Goal: Task Accomplishment & Management: Manage account settings

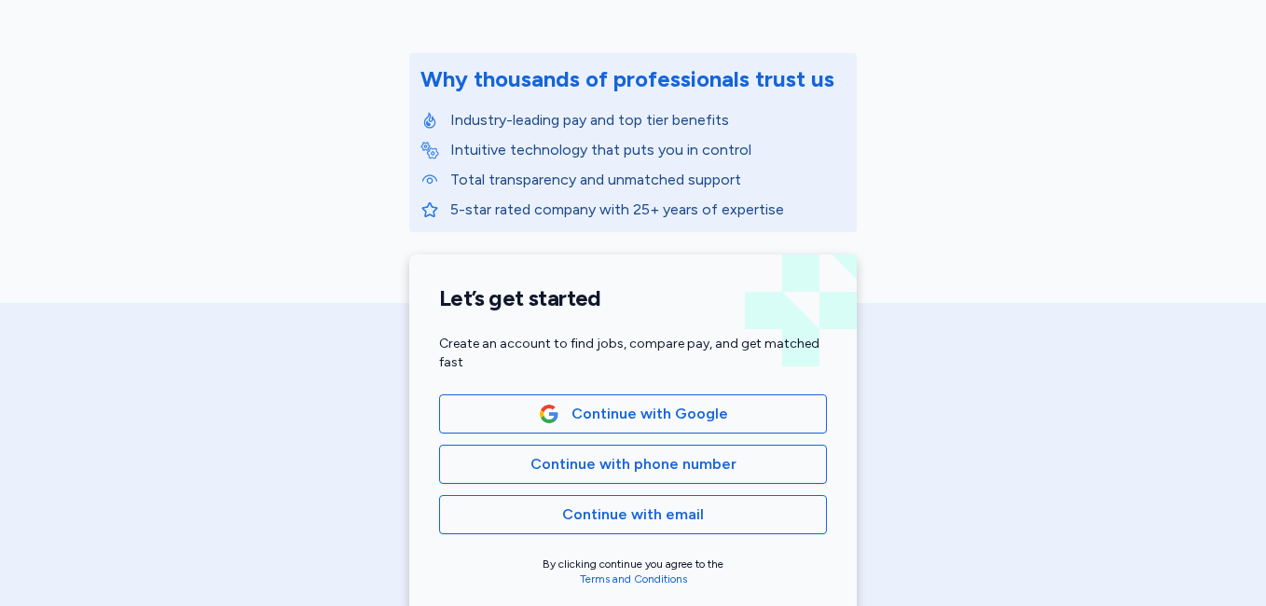
scroll to position [261, 0]
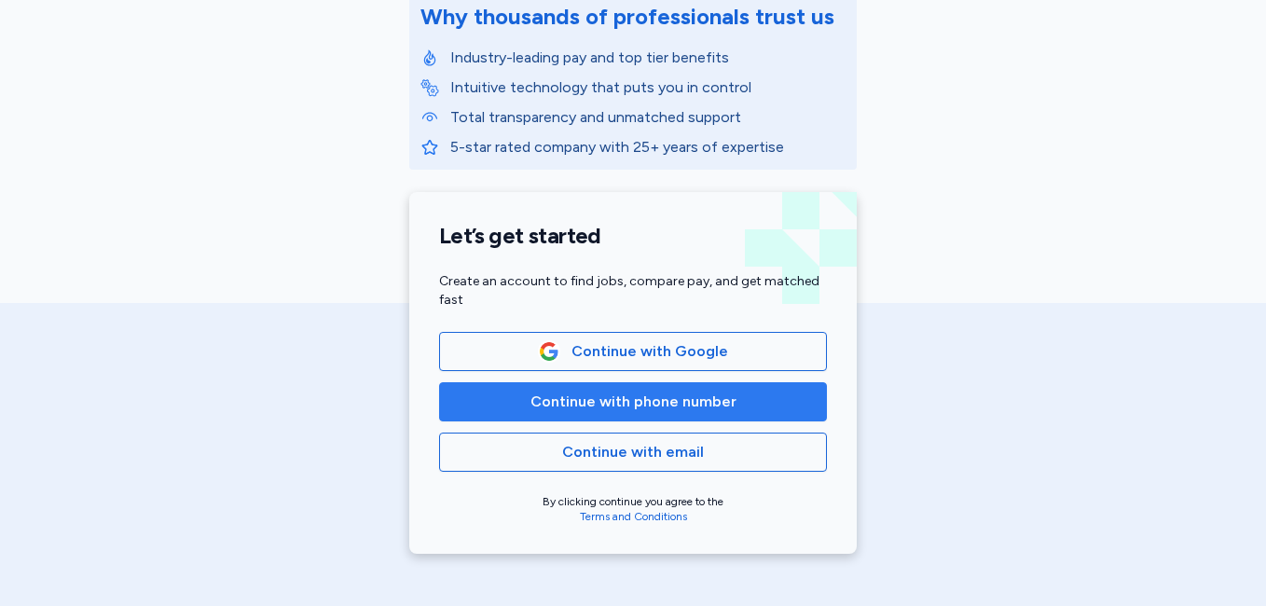
click at [599, 414] on button "Continue with phone number" at bounding box center [633, 401] width 388 height 39
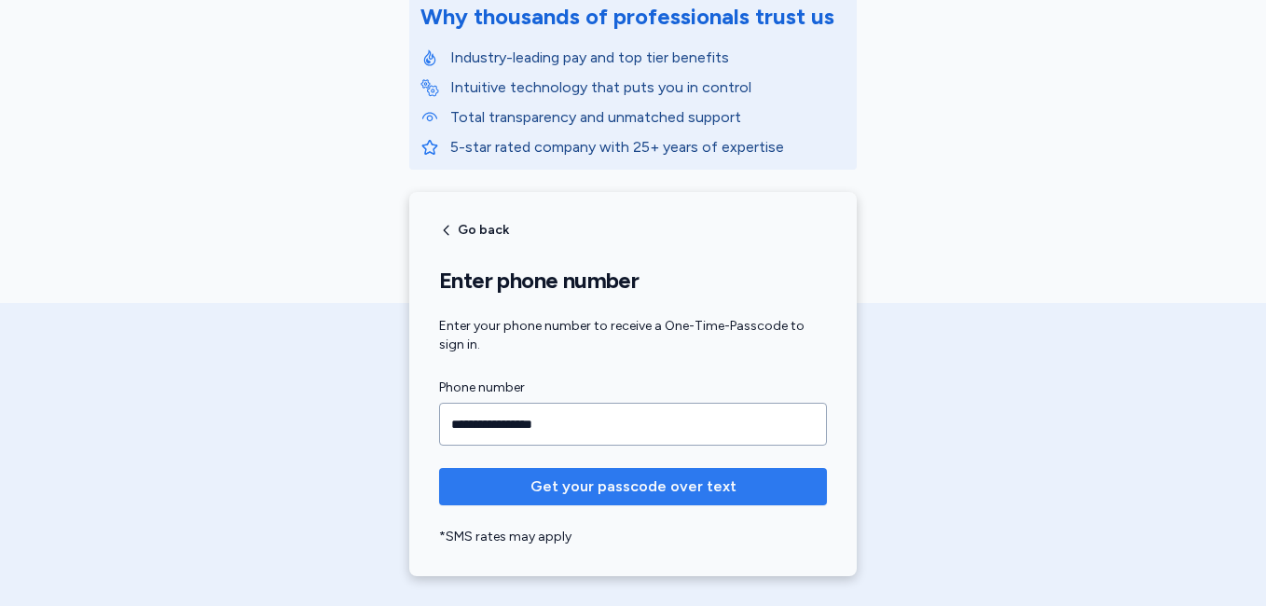
type input "**********"
click at [602, 479] on span "Get your passcode over text" at bounding box center [633, 486] width 206 height 22
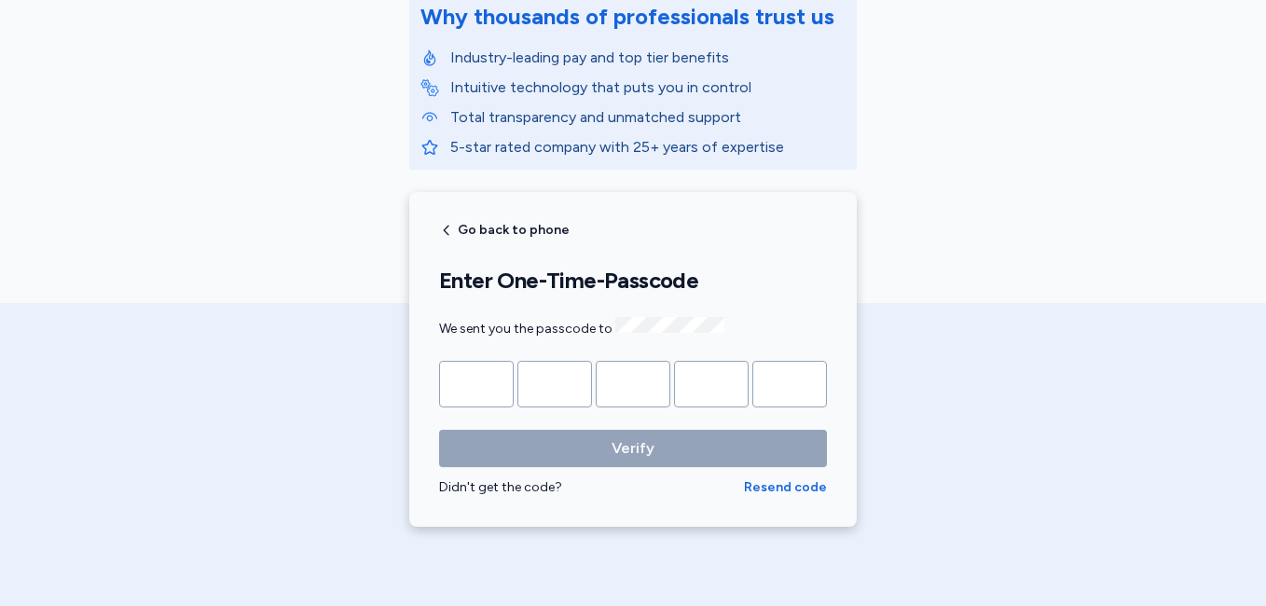
type input "*"
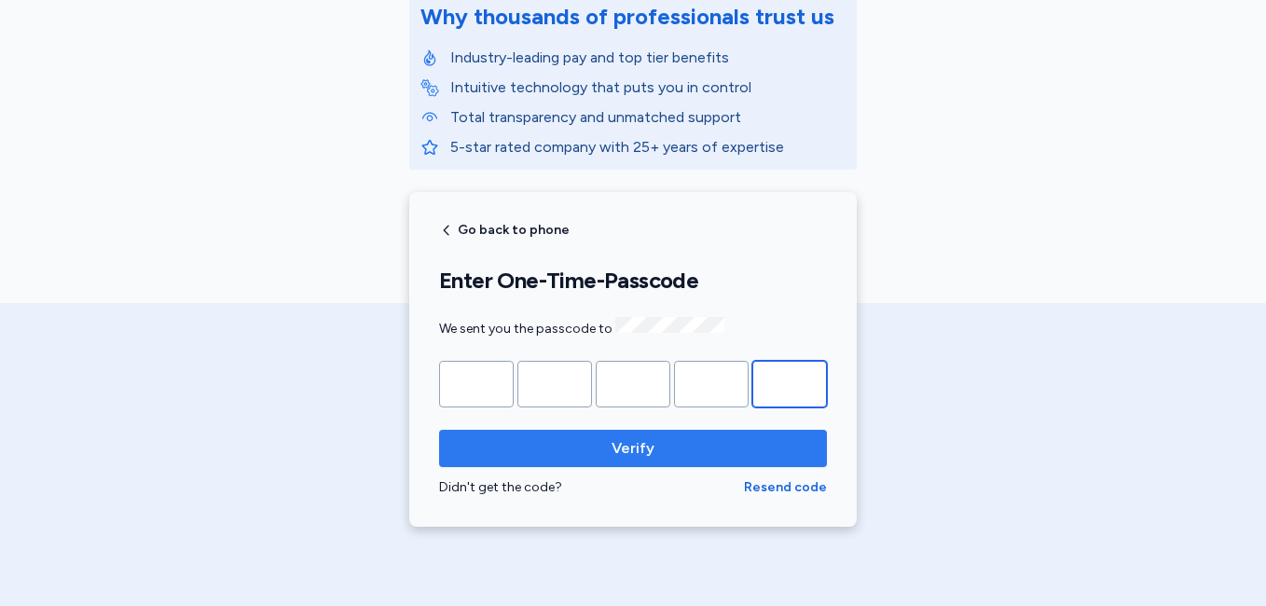
type input "*"
click at [611, 444] on span "Verify" at bounding box center [632, 448] width 43 height 22
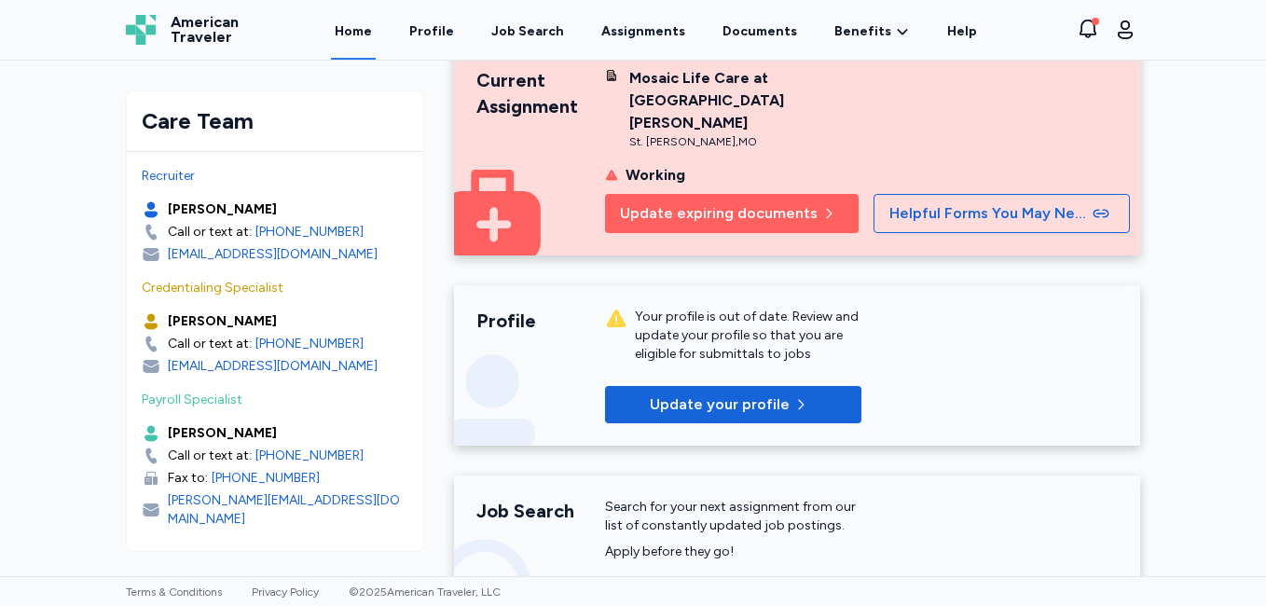
scroll to position [261, 0]
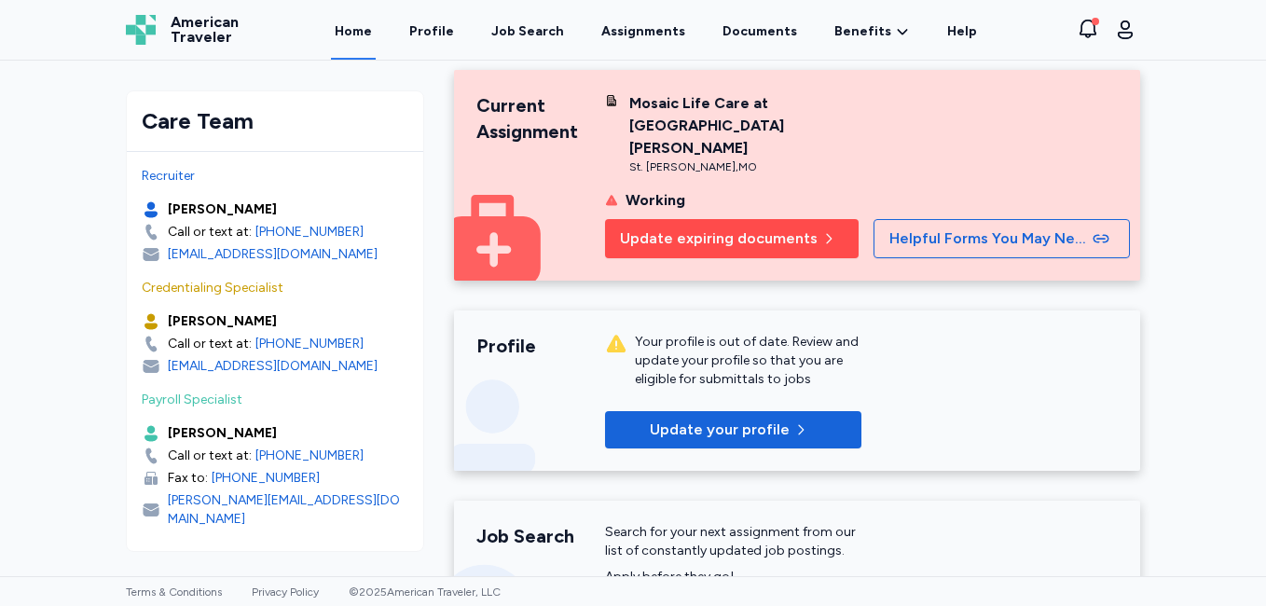
click at [722, 227] on span "Update expiring documents" at bounding box center [719, 238] width 198 height 22
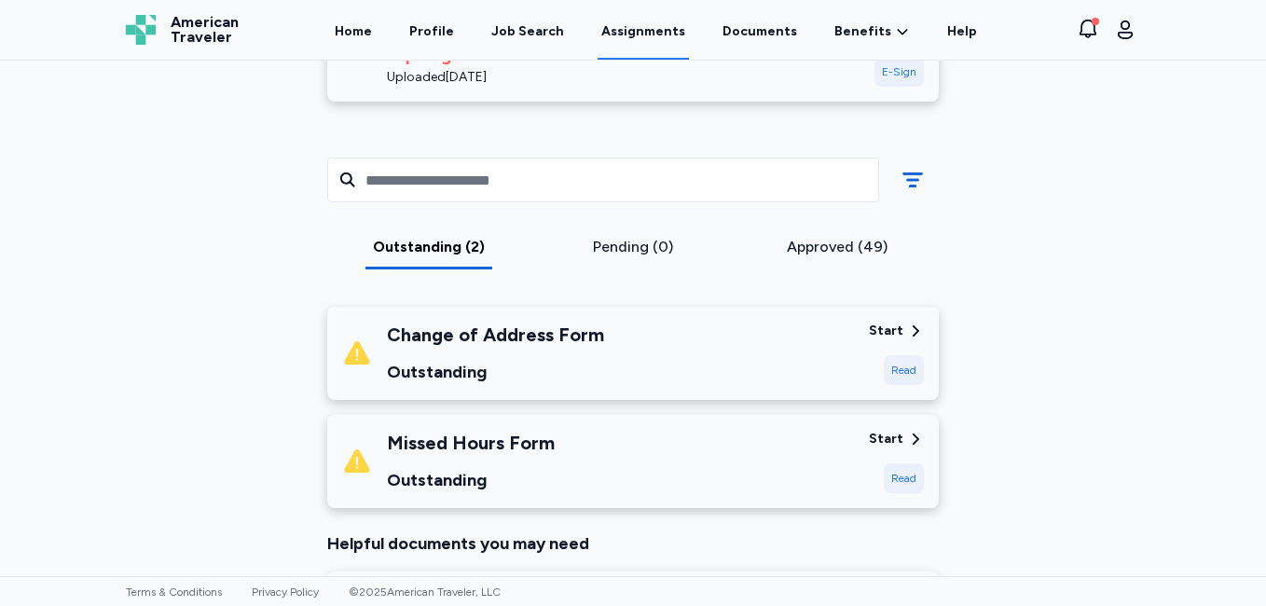
scroll to position [634, 0]
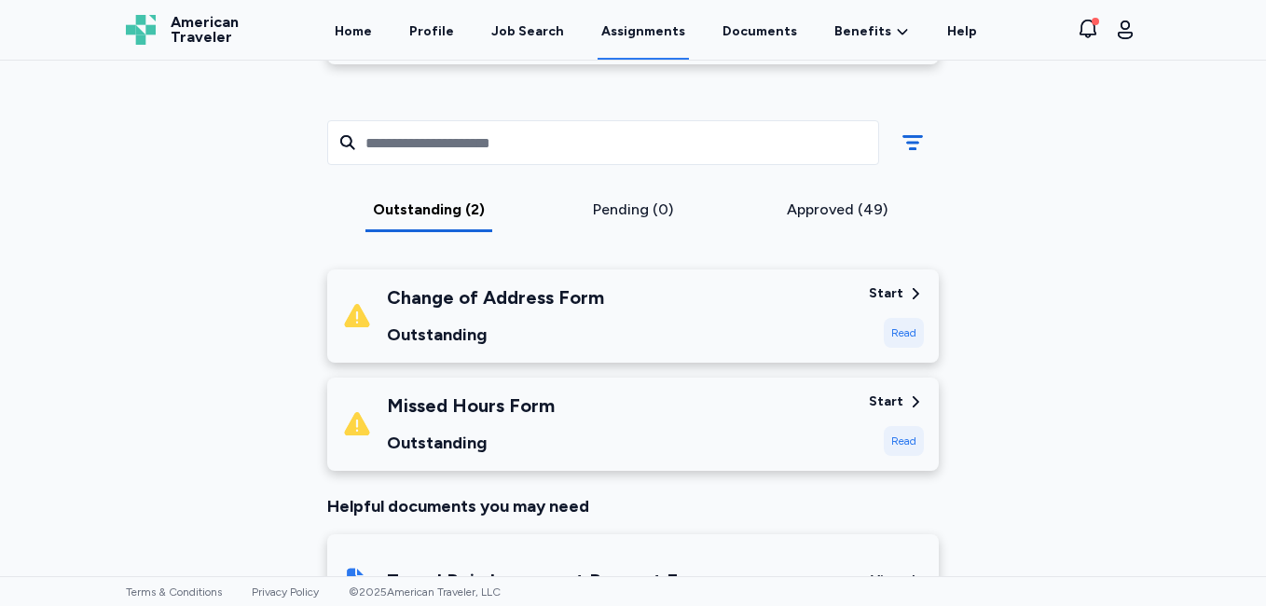
click at [893, 318] on div "Read" at bounding box center [903, 333] width 40 height 30
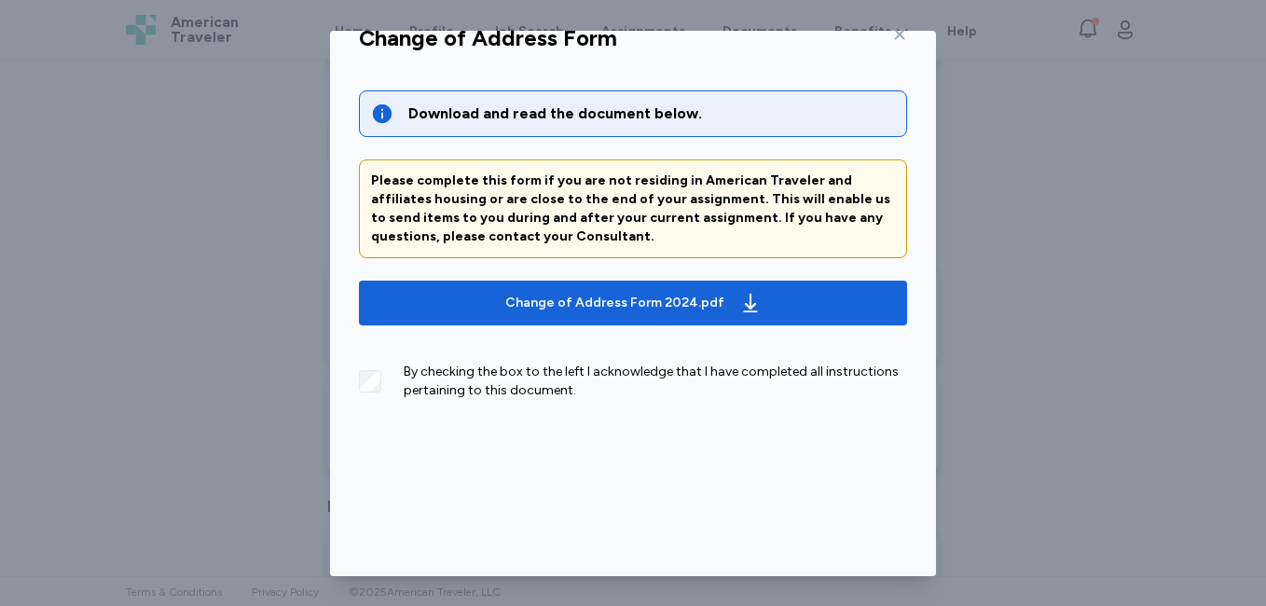
scroll to position [107, 0]
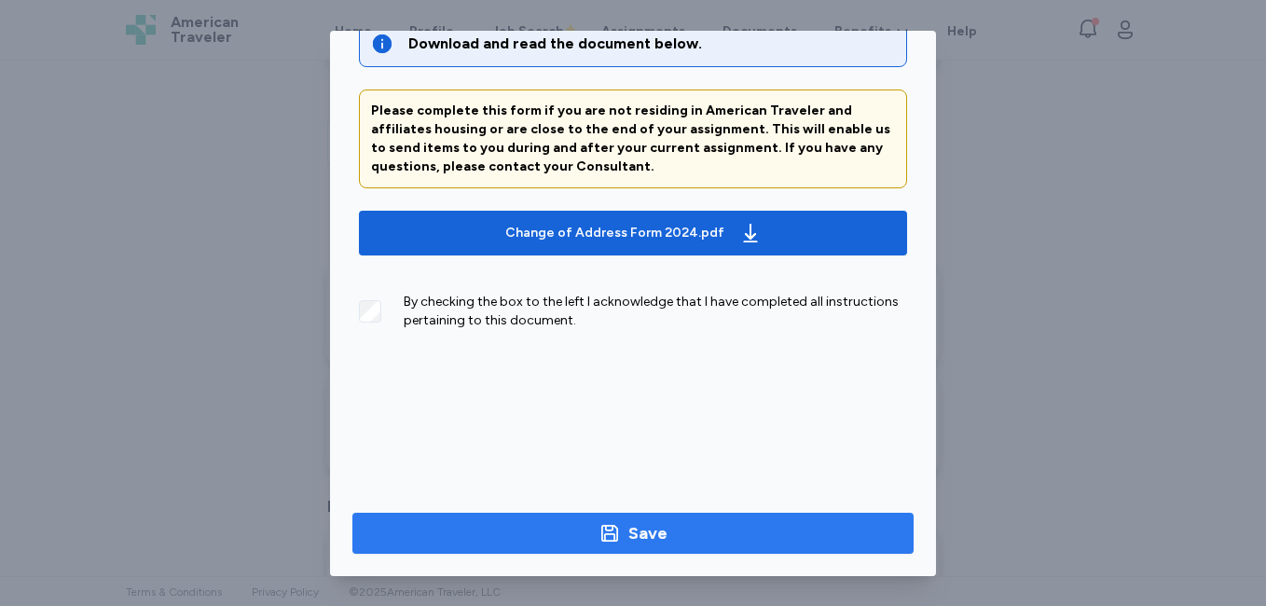
click at [663, 533] on span "Save" at bounding box center [632, 533] width 531 height 26
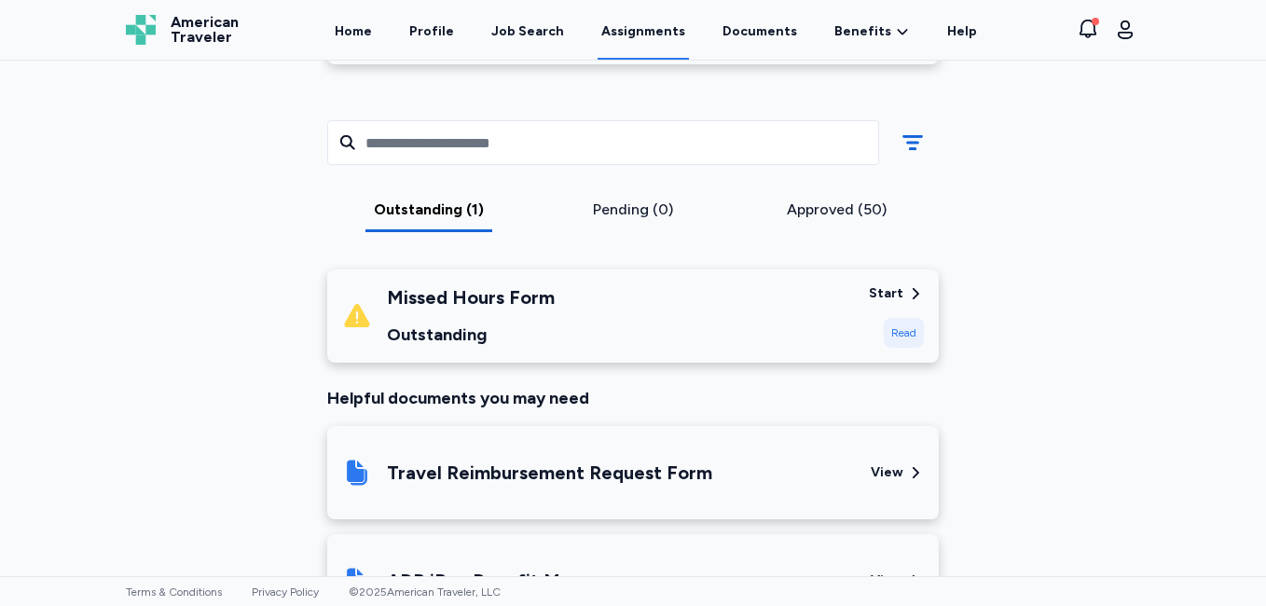
click at [893, 318] on div "Read" at bounding box center [903, 333] width 40 height 30
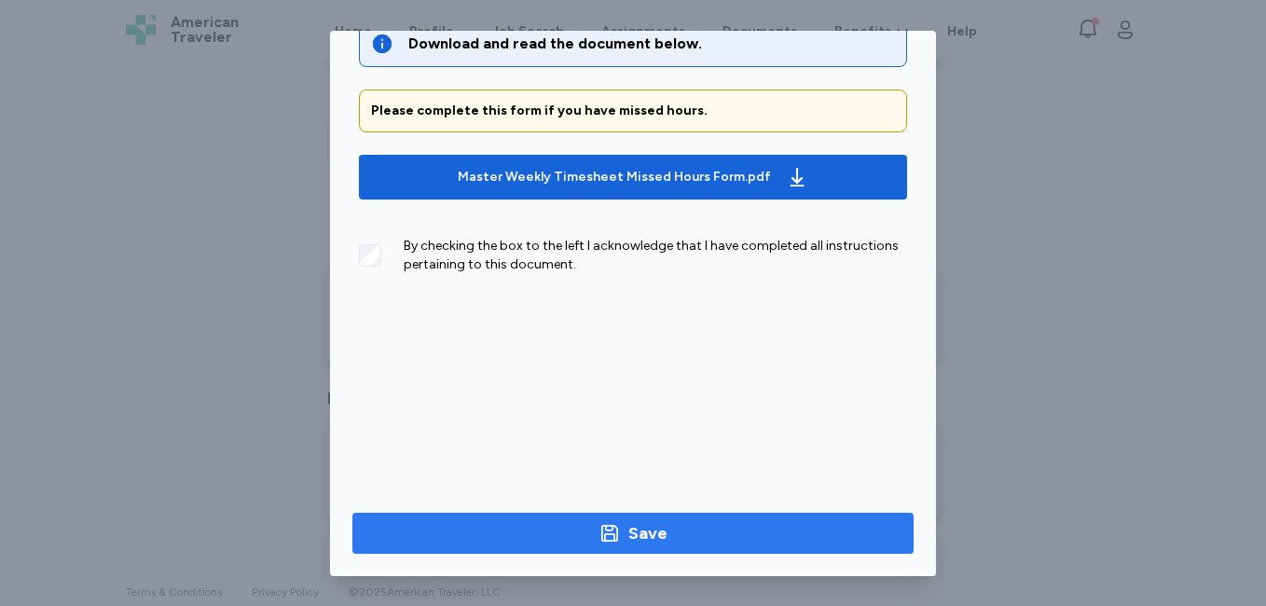
click at [697, 533] on span "Save" at bounding box center [632, 533] width 531 height 26
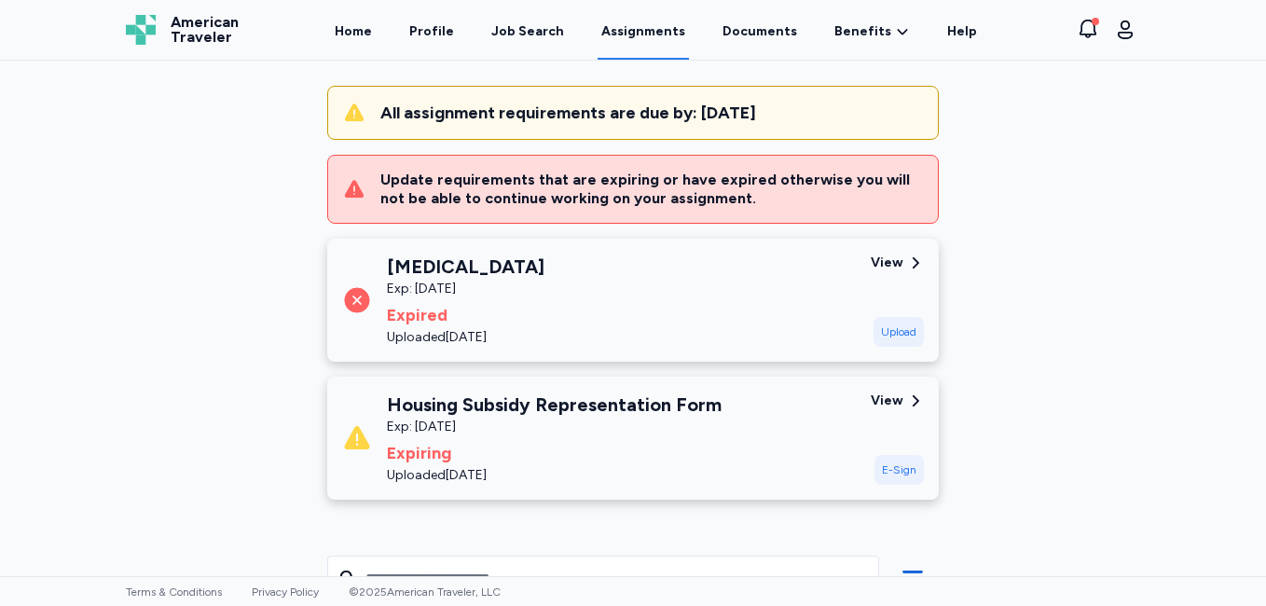
scroll to position [137, 0]
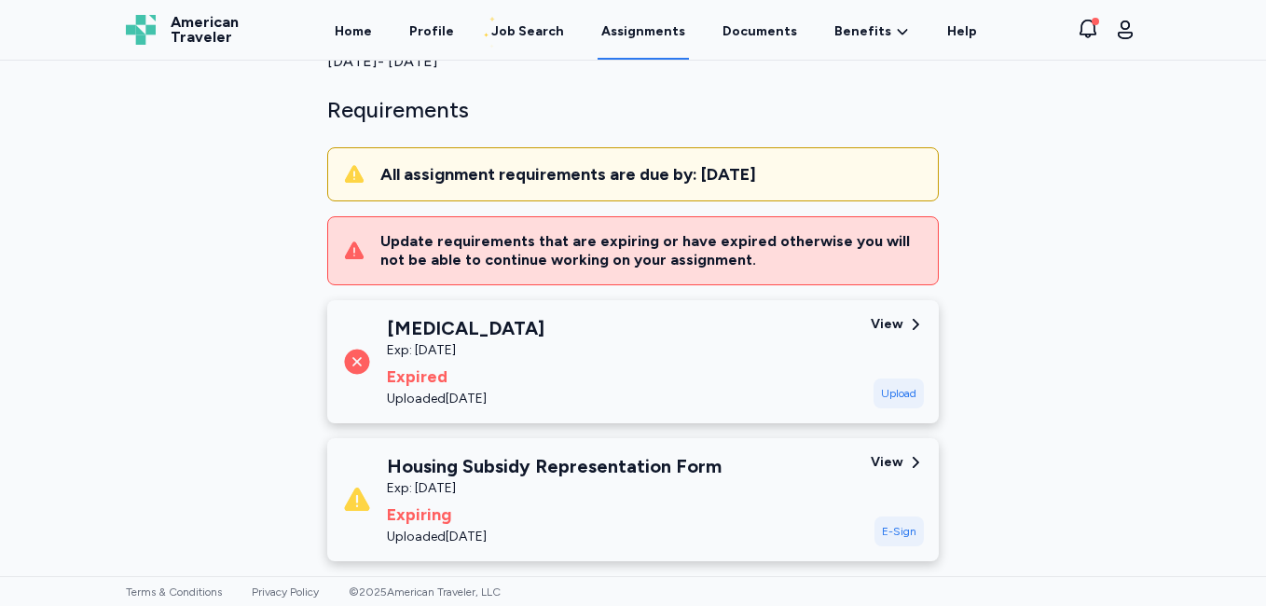
click at [888, 516] on div "E-Sign" at bounding box center [898, 531] width 49 height 30
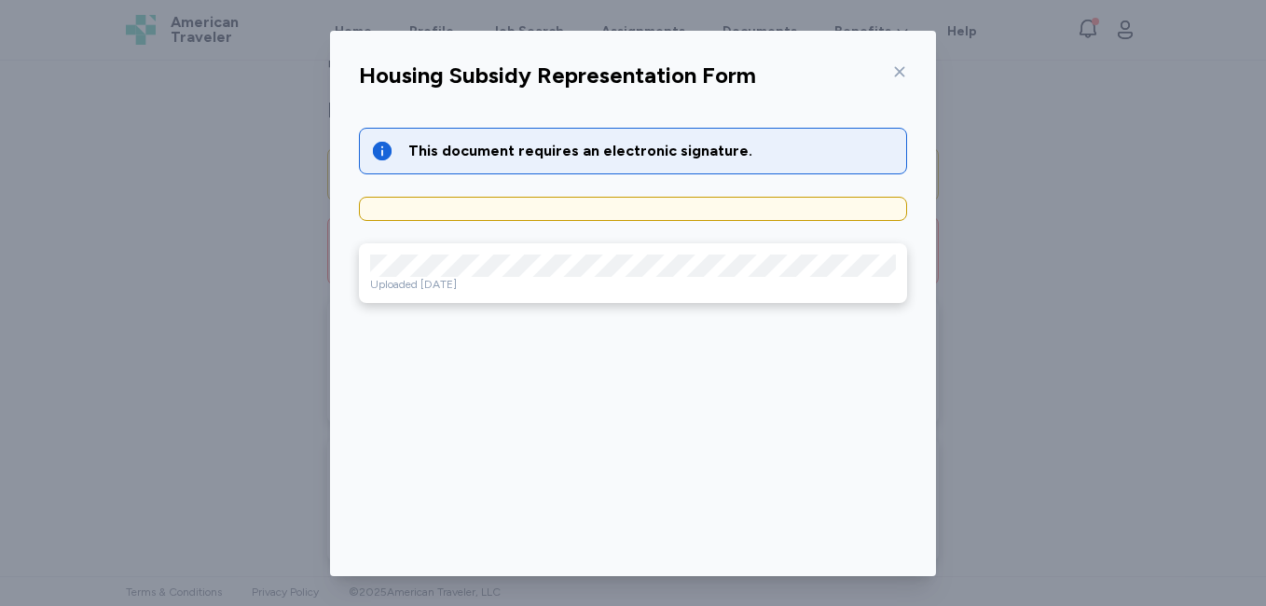
click at [895, 72] on icon at bounding box center [900, 71] width 10 height 10
